Goal: Information Seeking & Learning: Check status

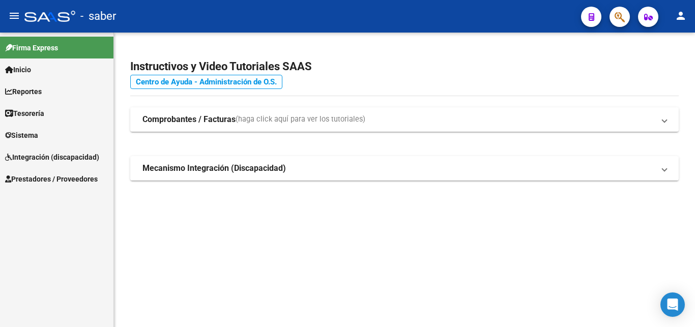
click at [135, 80] on link "Centro de Ayuda - Administración de O.S." at bounding box center [206, 82] width 152 height 14
click at [55, 89] on mat-sidenav-container "Firma Express Inicio Calendario SSS Instructivos Contacto OS Reportes Tablero d…" at bounding box center [347, 180] width 695 height 294
click at [32, 90] on span "Reportes" at bounding box center [23, 91] width 37 height 11
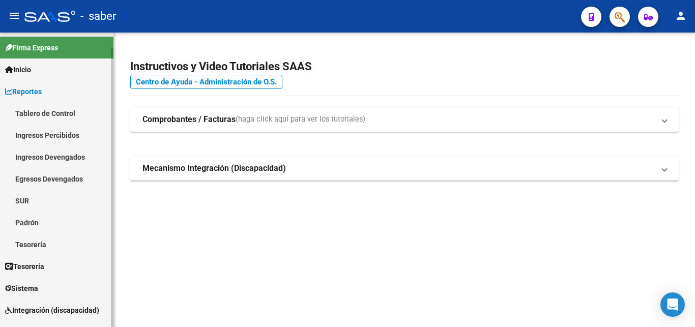
click at [38, 115] on link "Tablero de Control" at bounding box center [56, 113] width 113 height 22
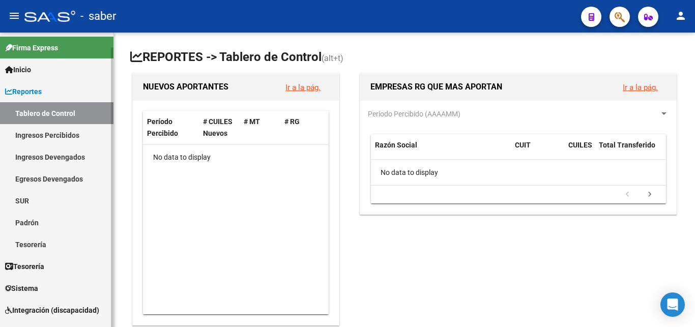
click at [38, 135] on link "Ingresos Percibidos" at bounding box center [56, 135] width 113 height 22
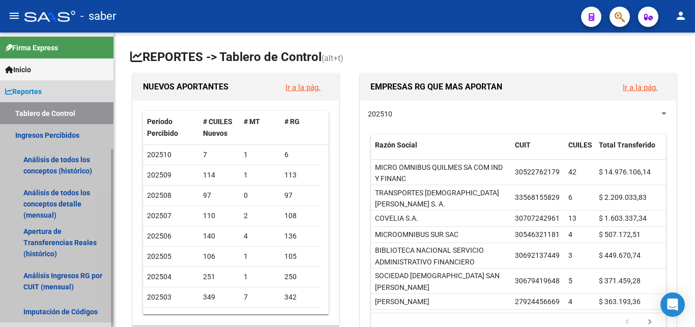
click at [38, 135] on link "Ingresos Percibidos" at bounding box center [56, 135] width 113 height 22
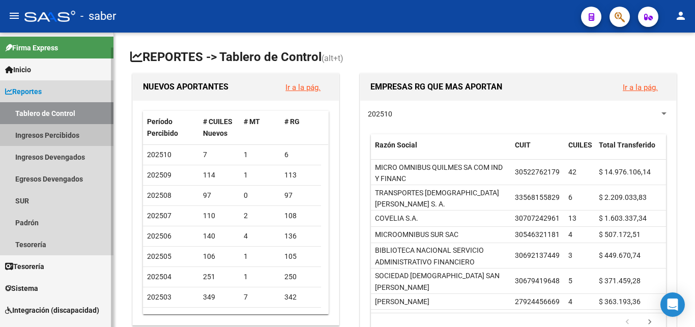
click at [47, 132] on link "Ingresos Percibidos" at bounding box center [56, 135] width 113 height 22
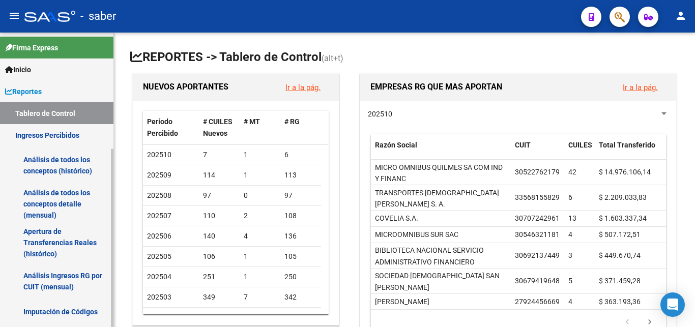
click at [54, 158] on link "Análisis de todos los conceptos (histórico)" at bounding box center [56, 165] width 113 height 39
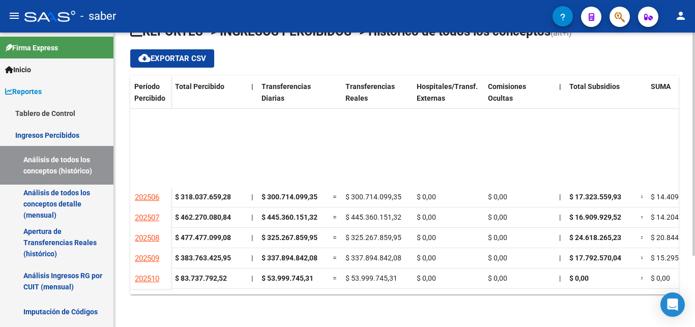
scroll to position [151, 0]
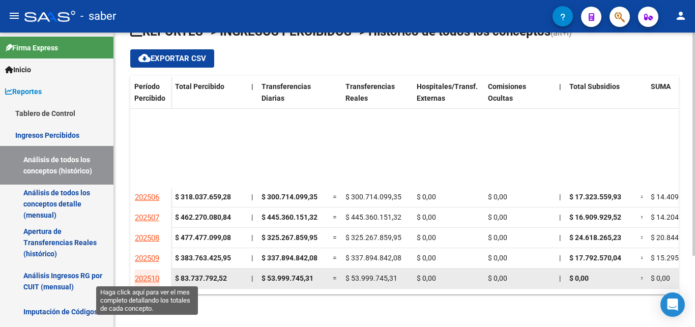
click at [154, 274] on span "202510" at bounding box center [147, 278] width 24 height 9
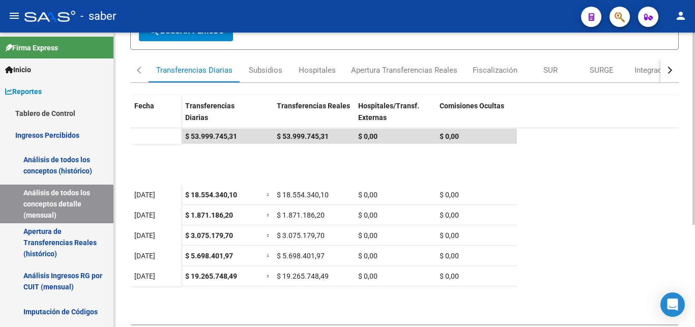
scroll to position [156, 0]
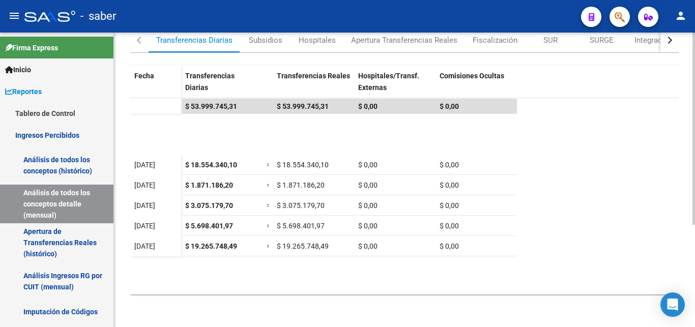
click at [694, 225] on div at bounding box center [693, 129] width 3 height 192
